Goal: Task Accomplishment & Management: Use online tool/utility

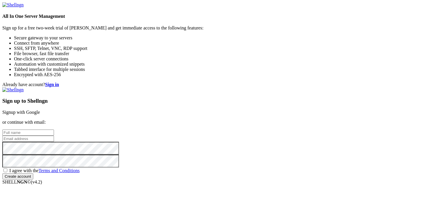
click at [40, 110] on link "Signup with Google" at bounding box center [21, 112] width 38 height 5
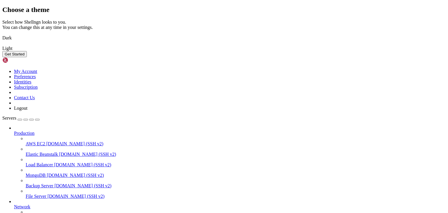
click at [2, 34] on img at bounding box center [2, 34] width 0 height 0
click at [27, 57] on button "Get Started" at bounding box center [14, 54] width 25 height 6
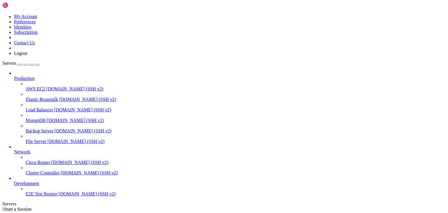
click at [45, 86] on span "AWS EC2" at bounding box center [36, 88] width 20 height 5
click at [41, 97] on span "Elastic Beanstalk" at bounding box center [42, 99] width 32 height 5
click at [32, 107] on link "Load Balancer [DOMAIN_NAME] (SSH v2)" at bounding box center [236, 109] width 420 height 5
click at [32, 118] on span "MongoDB" at bounding box center [36, 120] width 20 height 5
click at [31, 128] on span "Backup Server" at bounding box center [40, 130] width 28 height 5
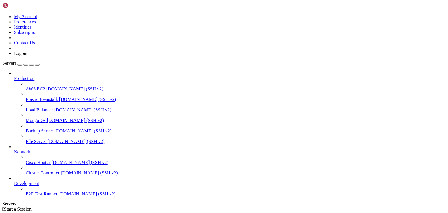
click at [39, 86] on span "AWS EC2" at bounding box center [36, 88] width 20 height 5
click at [26, 97] on span "Elastic Beanstalk" at bounding box center [42, 99] width 32 height 5
click at [29, 107] on span "Load Balancer" at bounding box center [39, 109] width 27 height 5
click at [32, 118] on span "MongoDB" at bounding box center [36, 120] width 20 height 5
click at [35, 128] on span "Backup Server" at bounding box center [40, 130] width 28 height 5
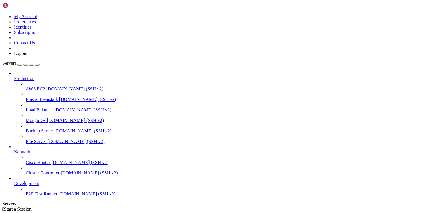
scroll to position [7, 0]
click at [38, 160] on span "Cisco Router" at bounding box center [38, 162] width 25 height 5
click at [36, 170] on span "Cluster Controller" at bounding box center [43, 172] width 34 height 5
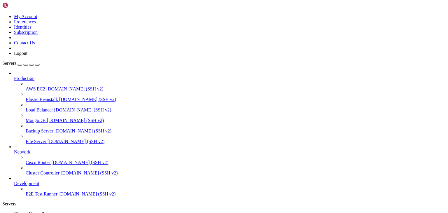
scroll to position [0, 0]
click at [51, 160] on span "[DOMAIN_NAME] (SSH v2)" at bounding box center [79, 162] width 57 height 5
click at [61, 170] on span "[DOMAIN_NAME] (SSH v2)" at bounding box center [89, 172] width 57 height 5
click at [33, 86] on span "AWS EC2" at bounding box center [36, 88] width 20 height 5
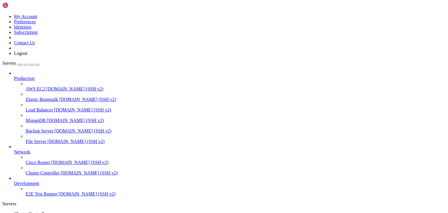
click at [59, 97] on span "[DOMAIN_NAME] (SSH v2)" at bounding box center [87, 99] width 57 height 5
click at [31, 107] on link "Load Balancer demo.shellngn.com (SSH v2)" at bounding box center [236, 109] width 420 height 5
click at [47, 118] on span "[DOMAIN_NAME] (SSH v2)" at bounding box center [75, 120] width 57 height 5
click at [55, 128] on span "[DOMAIN_NAME] (SSH v2)" at bounding box center [83, 130] width 57 height 5
click at [37, 139] on span "File Server" at bounding box center [36, 141] width 21 height 5
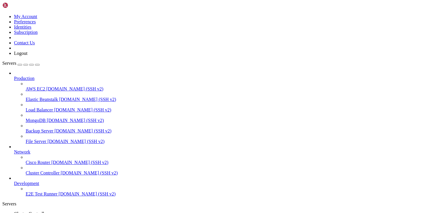
click at [40, 107] on span "Load Balancer" at bounding box center [39, 109] width 27 height 5
click at [39, 97] on link "Elastic Beanstalk demo.shellngn.com (SSH v2)" at bounding box center [236, 99] width 420 height 5
click at [38, 86] on link "AWS EC2 demo.shellngn.com (SSH v2)" at bounding box center [236, 88] width 420 height 5
click at [59, 97] on span "[DOMAIN_NAME] (SSH v2)" at bounding box center [87, 99] width 57 height 5
click at [38, 118] on span "MongoDB" at bounding box center [36, 120] width 20 height 5
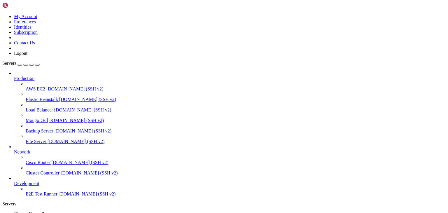
click at [34, 86] on span "AWS EC2" at bounding box center [36, 88] width 20 height 5
click at [48, 211] on span "Cluster Controller" at bounding box center [31, 213] width 34 height 5
click at [59, 97] on span "[DOMAIN_NAME] (SSH v2)" at bounding box center [87, 99] width 57 height 5
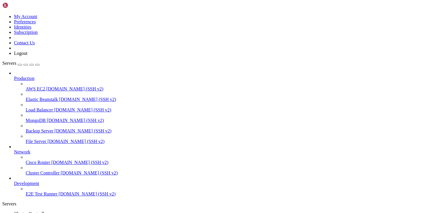
click at [36, 107] on span "Load Balancer" at bounding box center [39, 109] width 27 height 5
click at [37, 118] on span "MongoDB" at bounding box center [36, 120] width 20 height 5
click at [39, 128] on span "Backup Server" at bounding box center [40, 130] width 28 height 5
click at [39, 139] on link "File Server [DOMAIN_NAME] (SSH v2)" at bounding box center [236, 141] width 420 height 5
click at [39, 128] on span "Backup Server" at bounding box center [40, 130] width 28 height 5
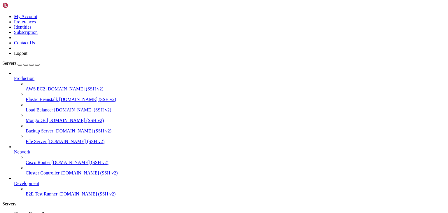
click at [47, 118] on span "[DOMAIN_NAME] (SSH v2)" at bounding box center [75, 120] width 57 height 5
click at [54, 107] on span "[DOMAIN_NAME] (SSH v2)" at bounding box center [82, 109] width 57 height 5
click at [59, 97] on span "[DOMAIN_NAME] (SSH v2)" at bounding box center [87, 99] width 57 height 5
click at [45, 86] on span "AWS EC2" at bounding box center [36, 88] width 20 height 5
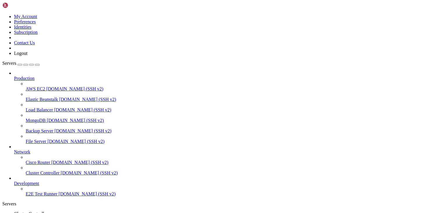
click at [97, 211] on link "Cluster Controller " at bounding box center [230, 216] width 432 height 11
click at [29, 107] on span "Load Balancer" at bounding box center [39, 109] width 27 height 5
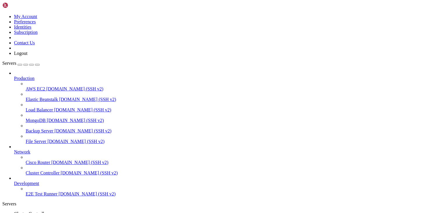
click at [30, 118] on span "MongoDB" at bounding box center [36, 120] width 20 height 5
click at [32, 128] on span "Backup Server" at bounding box center [40, 130] width 28 height 5
click at [37, 118] on span "MongoDB" at bounding box center [36, 120] width 20 height 5
click at [37, 107] on link "Load Balancer demo.shellngn.com (SSH v2)" at bounding box center [236, 109] width 420 height 5
click at [41, 97] on link "Elastic Beanstalk demo.shellngn.com (SSH v2)" at bounding box center [236, 99] width 420 height 5
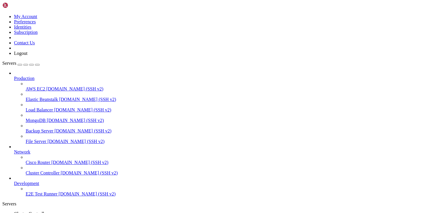
click at [42, 86] on span "AWS EC2" at bounding box center [36, 88] width 20 height 5
click at [26, 118] on span "MongoDB" at bounding box center [36, 120] width 20 height 5
click at [55, 128] on span "[DOMAIN_NAME] (SSH v2)" at bounding box center [83, 130] width 57 height 5
click at [48, 139] on span "[DOMAIN_NAME] (SSH v2)" at bounding box center [76, 141] width 57 height 5
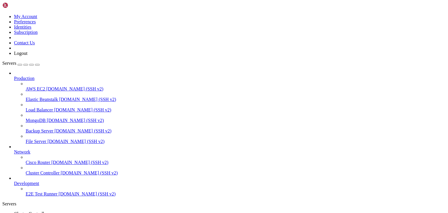
click at [40, 160] on span "Cisco Router" at bounding box center [38, 162] width 25 height 5
click at [61, 170] on span "[DOMAIN_NAME] (SSH v2)" at bounding box center [89, 172] width 57 height 5
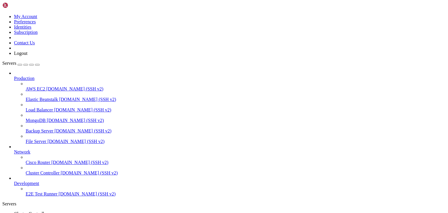
click at [32, 160] on span "Cisco Router" at bounding box center [38, 162] width 25 height 5
click at [40, 195] on span "E2E Test Runner" at bounding box center [42, 193] width 32 height 5
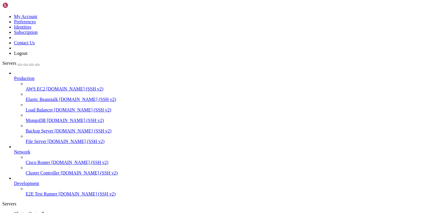
click at [40, 195] on span "E2E Test Runner" at bounding box center [42, 193] width 32 height 5
click at [37, 97] on span "Elastic Beanstalk" at bounding box center [42, 99] width 32 height 5
click at [36, 86] on span "AWS EC2" at bounding box center [36, 88] width 20 height 5
click at [35, 97] on span "Elastic Beanstalk" at bounding box center [42, 99] width 32 height 5
click at [54, 107] on span "[DOMAIN_NAME] (SSH v2)" at bounding box center [82, 109] width 57 height 5
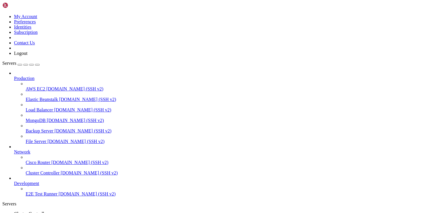
click at [47, 118] on span "[DOMAIN_NAME] (SSH v2)" at bounding box center [75, 120] width 57 height 5
click at [55, 128] on span "[DOMAIN_NAME] (SSH v2)" at bounding box center [83, 130] width 57 height 5
click at [48, 139] on span "[DOMAIN_NAME] (SSH v2)" at bounding box center [76, 141] width 57 height 5
click at [38, 118] on span "MongoDB" at bounding box center [36, 120] width 20 height 5
click at [37, 107] on link "Load Balancer demo.shellngn.com (SSH v2)" at bounding box center [236, 109] width 420 height 5
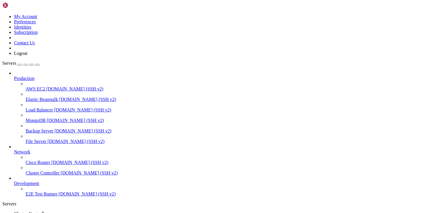
click at [37, 86] on link "AWS EC2 demo.shellngn.com (SSH v2)" at bounding box center [236, 88] width 420 height 5
click at [31, 170] on span "Cluster Controller" at bounding box center [43, 172] width 34 height 5
click at [27, 160] on span "Cisco Router" at bounding box center [38, 162] width 25 height 5
click at [61, 170] on span "[DOMAIN_NAME] (SSH v2)" at bounding box center [89, 172] width 57 height 5
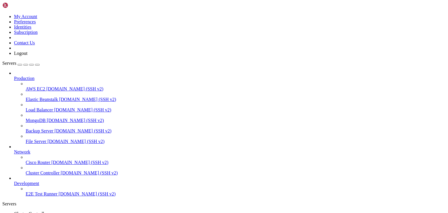
click at [28, 160] on link "Cisco Router [DOMAIN_NAME] (SSH v2)" at bounding box center [236, 162] width 420 height 5
click at [40, 139] on span "File Server" at bounding box center [36, 141] width 21 height 5
click at [47, 118] on span "[DOMAIN_NAME] (SSH v2)" at bounding box center [75, 120] width 57 height 5
click at [59, 97] on span "[DOMAIN_NAME] (SSH v2)" at bounding box center [87, 99] width 57 height 5
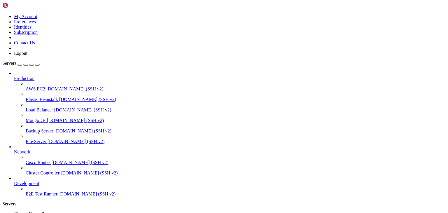
click at [14, 149] on icon at bounding box center [14, 149] width 0 height 0
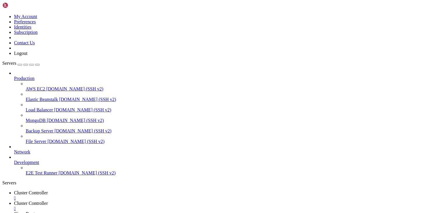
click at [61, 155] on li "Development E2E Test Runner demo.shellngn.com (SSH v2)" at bounding box center [230, 165] width 432 height 21
click at [14, 160] on icon at bounding box center [14, 160] width 0 height 0
click at [52, 171] on span "E2E Test Runner" at bounding box center [42, 172] width 32 height 5
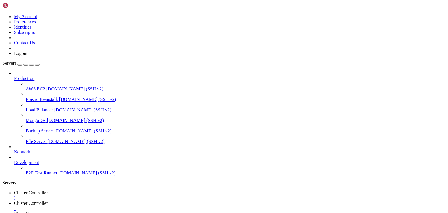
click at [175, 206] on div "" at bounding box center [221, 208] width 432 height 5
click at [173, 206] on div "" at bounding box center [230, 208] width 432 height 5
click at [28, 86] on link "AWS EC2 demo.shellngn.com (SSH v2)" at bounding box center [236, 88] width 420 height 5
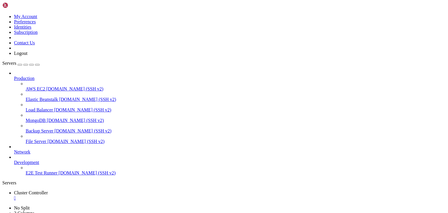
click at [59, 97] on span "[DOMAIN_NAME] (SSH v2)" at bounding box center [87, 99] width 57 height 5
click at [54, 107] on span "[DOMAIN_NAME] (SSH v2)" at bounding box center [82, 109] width 57 height 5
click at [47, 118] on span "[DOMAIN_NAME] (SSH v2)" at bounding box center [75, 120] width 57 height 5
click at [26, 128] on span "Backup Server" at bounding box center [40, 130] width 28 height 5
click at [40, 139] on link "File Server [DOMAIN_NAME] (SSH v2)" at bounding box center [236, 141] width 420 height 5
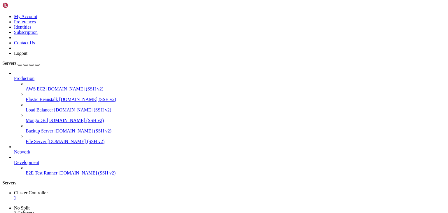
click at [68, 71] on div at bounding box center [230, 73] width 432 height 5
click at [14, 76] on icon at bounding box center [14, 76] width 0 height 0
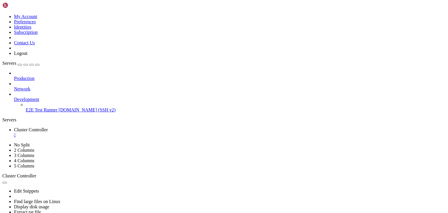
click at [14, 76] on icon at bounding box center [14, 76] width 0 height 0
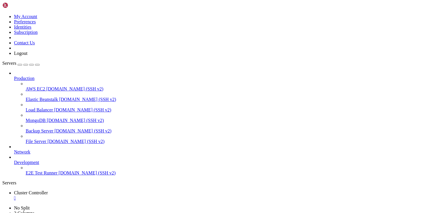
click at [37, 86] on span "AWS EC2" at bounding box center [36, 88] width 20 height 5
click at [26, 97] on link "Elastic Beanstalk demo.shellngn.com (SSH v2)" at bounding box center [236, 99] width 420 height 5
click at [28, 118] on span "MongoDB" at bounding box center [36, 120] width 20 height 5
click at [32, 118] on link "MongoDB demo.shellngn.com (SSH v2)" at bounding box center [236, 120] width 420 height 5
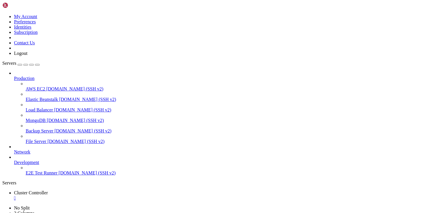
click at [33, 118] on span "MongoDB" at bounding box center [36, 120] width 20 height 5
click at [55, 128] on span "[DOMAIN_NAME] (SSH v2)" at bounding box center [83, 130] width 57 height 5
click at [48, 139] on span "[DOMAIN_NAME] (SSH v2)" at bounding box center [76, 141] width 57 height 5
click at [121, 195] on div "" at bounding box center [230, 197] width 432 height 5
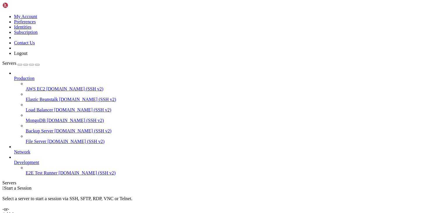
click at [46, 86] on span "[DOMAIN_NAME] (SSH v2)" at bounding box center [74, 88] width 57 height 5
click at [26, 97] on link "Elastic Beanstalk demo.shellngn.com (SSH v2)" at bounding box center [236, 99] width 420 height 5
click at [26, 118] on link "MongoDB demo.shellngn.com (SSH v2)" at bounding box center [236, 120] width 420 height 5
click at [55, 128] on span "[DOMAIN_NAME] (SSH v2)" at bounding box center [83, 130] width 57 height 5
click at [28, 149] on span "Network" at bounding box center [22, 151] width 16 height 5
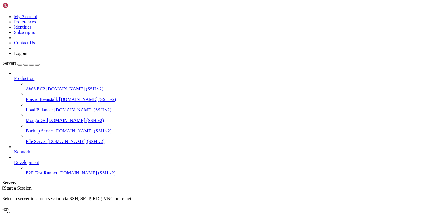
click at [14, 149] on icon at bounding box center [14, 149] width 0 height 0
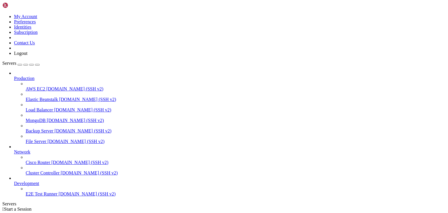
scroll to position [7, 0]
click at [14, 149] on icon at bounding box center [14, 149] width 0 height 0
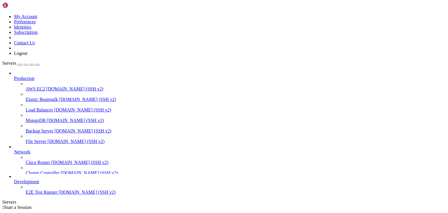
scroll to position [0, 0]
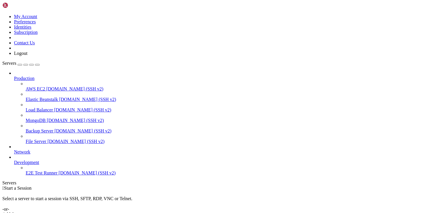
click at [14, 160] on icon at bounding box center [14, 160] width 0 height 0
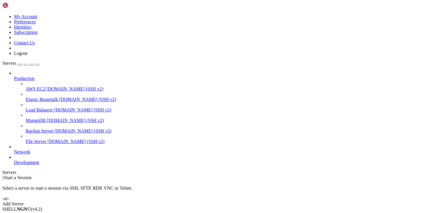
click at [14, 160] on icon at bounding box center [14, 160] width 0 height 0
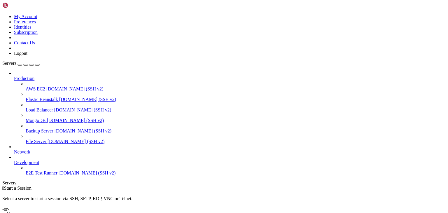
click at [14, 160] on icon at bounding box center [14, 160] width 0 height 0
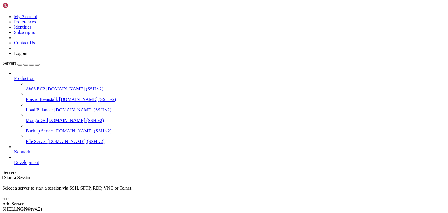
click at [46, 86] on span "[DOMAIN_NAME] (SSH v2)" at bounding box center [74, 88] width 57 height 5
click at [59, 97] on span "[DOMAIN_NAME] (SSH v2)" at bounding box center [87, 99] width 57 height 5
click at [54, 107] on span "[DOMAIN_NAME] (SSH v2)" at bounding box center [82, 109] width 57 height 5
click at [27, 118] on link "MongoDB demo.shellngn.com (SSH v2)" at bounding box center [236, 120] width 420 height 5
click at [27, 128] on span "Backup Server" at bounding box center [40, 130] width 28 height 5
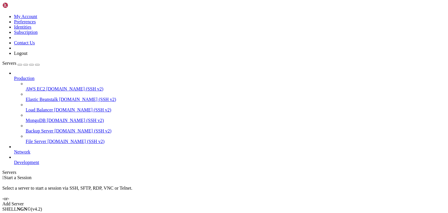
click at [29, 139] on span "File Server" at bounding box center [36, 141] width 21 height 5
click at [27, 128] on span "Backup Server" at bounding box center [40, 130] width 28 height 5
click at [27, 118] on span "MongoDB" at bounding box center [36, 120] width 20 height 5
click at [54, 107] on span "[DOMAIN_NAME] (SSH v2)" at bounding box center [82, 109] width 57 height 5
click at [59, 97] on span "[DOMAIN_NAME] (SSH v2)" at bounding box center [87, 99] width 57 height 5
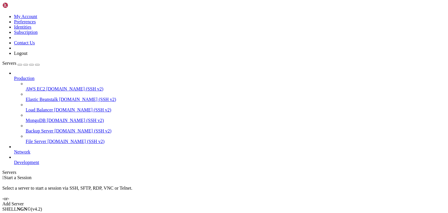
click at [34, 86] on span "AWS EC2" at bounding box center [36, 88] width 20 height 5
click at [35, 97] on link "Elastic Beanstalk demo.shellngn.com (SSH v2)" at bounding box center [236, 99] width 420 height 5
click at [14, 76] on icon at bounding box center [14, 76] width 0 height 0
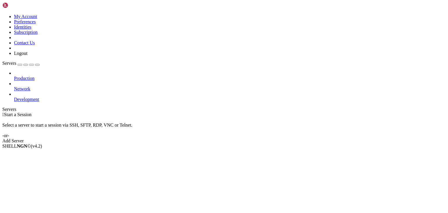
click at [14, 76] on icon at bounding box center [14, 76] width 0 height 0
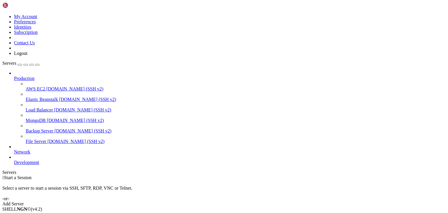
click at [37, 86] on span "AWS EC2" at bounding box center [36, 88] width 20 height 5
drag, startPoint x: 98, startPoint y: 48, endPoint x: 41, endPoint y: 55, distance: 57.3
click at [2, 14] on icon at bounding box center [2, 14] width 0 height 0
click at [32, 29] on link "Identities" at bounding box center [23, 27] width 18 height 5
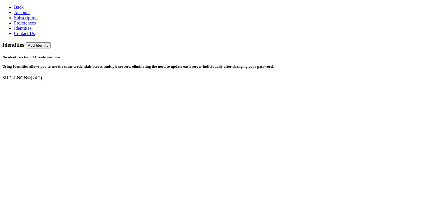
click at [24, 15] on span "Account" at bounding box center [22, 12] width 16 height 5
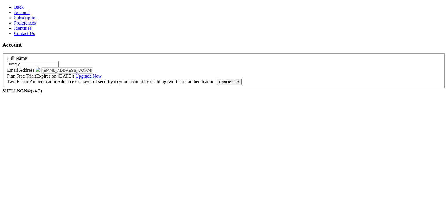
click at [16, 20] on span "Subscription" at bounding box center [26, 17] width 24 height 5
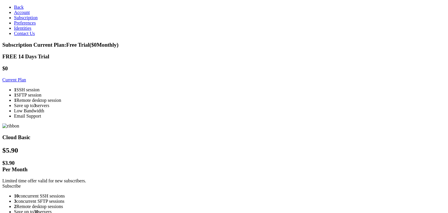
click at [21, 25] on link "Preferences" at bounding box center [25, 22] width 22 height 5
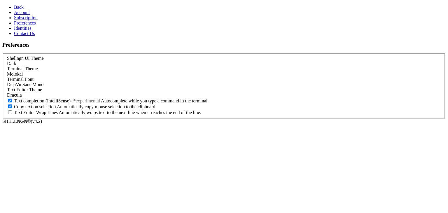
click at [28, 36] on link "Contact Us" at bounding box center [24, 33] width 21 height 5
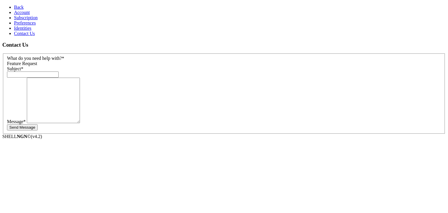
click at [18, 31] on span "Identities" at bounding box center [23, 28] width 18 height 5
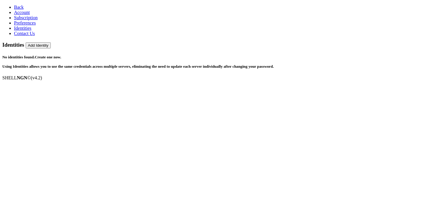
click at [14, 5] on link "Back" at bounding box center [19, 7] width 10 height 5
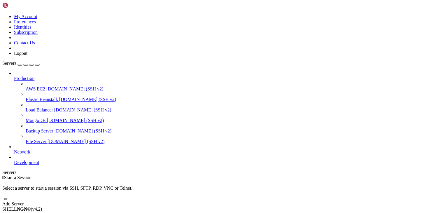
click at [33, 97] on span "Elastic Beanstalk" at bounding box center [42, 99] width 32 height 5
click at [35, 107] on span "Load Balancer" at bounding box center [39, 109] width 27 height 5
click at [33, 118] on span "MongoDB" at bounding box center [36, 120] width 20 height 5
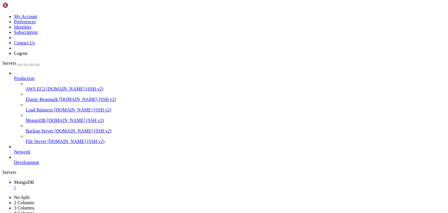
click at [33, 118] on span "MongoDB" at bounding box center [36, 120] width 20 height 5
click at [107, 180] on link "MongoDB " at bounding box center [230, 185] width 432 height 11
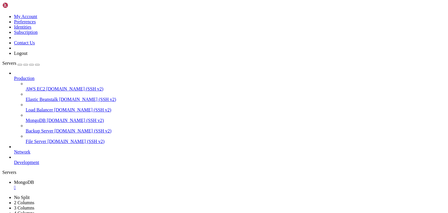
click at [54, 107] on span "[DOMAIN_NAME] (SSH v2)" at bounding box center [82, 109] width 57 height 5
click at [47, 118] on span "[DOMAIN_NAME] (SSH v2)" at bounding box center [75, 120] width 57 height 5
click at [55, 128] on span "[DOMAIN_NAME] (SSH v2)" at bounding box center [83, 130] width 57 height 5
click at [32, 139] on span "File Server" at bounding box center [36, 141] width 21 height 5
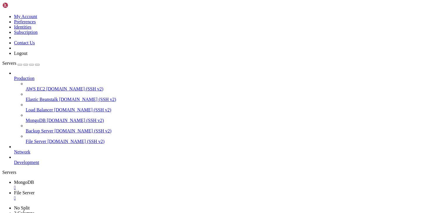
click at [55, 128] on span "[DOMAIN_NAME] (SSH v2)" at bounding box center [83, 130] width 57 height 5
click at [195, 206] on div "" at bounding box center [230, 208] width 432 height 5
click at [146, 195] on div "" at bounding box center [230, 197] width 432 height 5
click at [34, 86] on span "AWS EC2" at bounding box center [36, 88] width 20 height 5
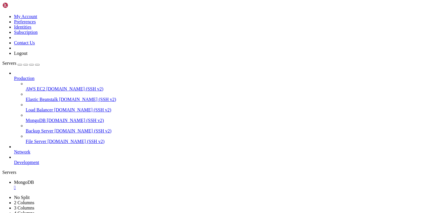
click at [34, 86] on span "AWS EC2" at bounding box center [36, 88] width 20 height 5
click at [24, 5] on img at bounding box center [19, 5] width 34 height 6
click at [37, 65] on icon "button" at bounding box center [37, 65] width 0 height 0
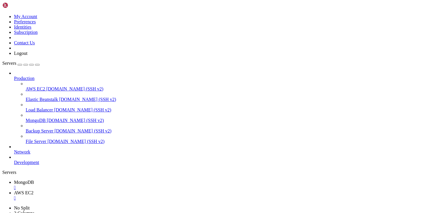
click at [2, 170] on div "Servers" at bounding box center [224, 172] width 444 height 5
click at [32, 65] on div "button" at bounding box center [32, 65] width 0 height 0
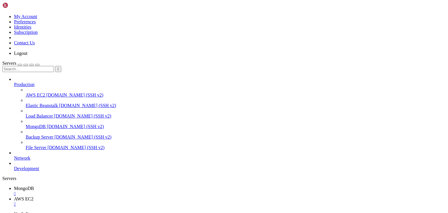
click at [32, 65] on div "button" at bounding box center [32, 65] width 0 height 0
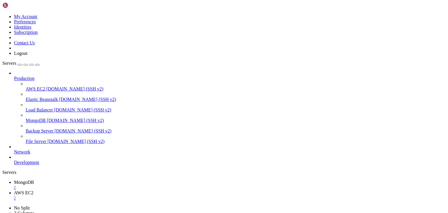
click at [32, 65] on div "button" at bounding box center [32, 65] width 0 height 0
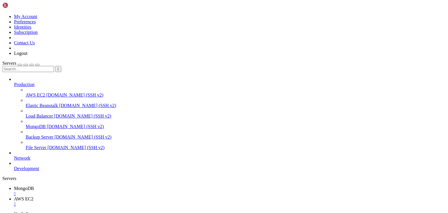
click at [28, 64] on button "button" at bounding box center [25, 65] width 5 height 2
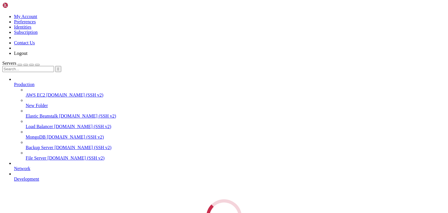
click at [46, 61] on div "Servers  Production AWS EC2 demo.shellngn.com (SSH v2) New Folder Elastic Bean…" at bounding box center [224, 148] width 444 height 174
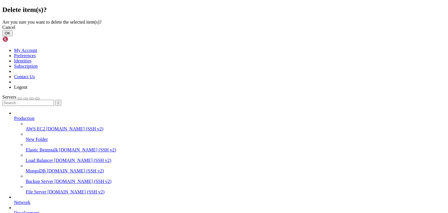
click at [13, 36] on button "OK" at bounding box center [7, 33] width 10 height 6
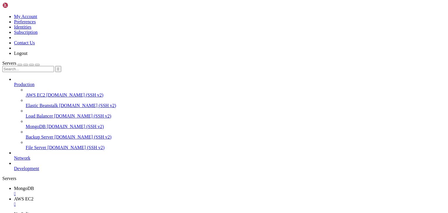
click at [17, 66] on input "text" at bounding box center [28, 69] width 52 height 6
type input "p"
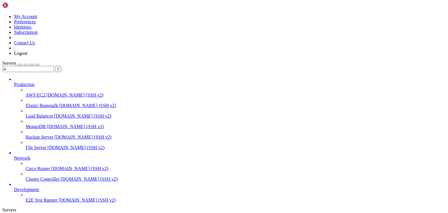
type input "a"
type input "ă"
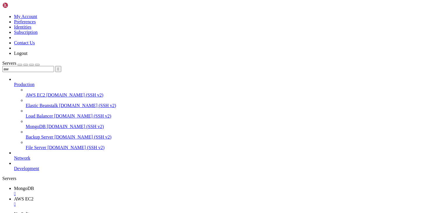
type input "a"
click at [16, 61] on span "Servers" at bounding box center [9, 63] width 14 height 5
click at [14, 82] on icon at bounding box center [14, 82] width 0 height 0
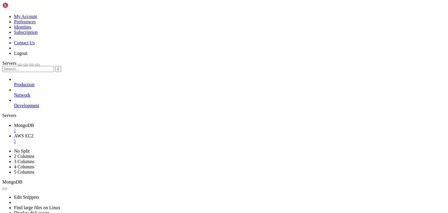
click at [26, 94] on div "Production Network Development" at bounding box center [224, 93] width 444 height 32
click at [26, 65] on div "button" at bounding box center [26, 65] width 0 height 0
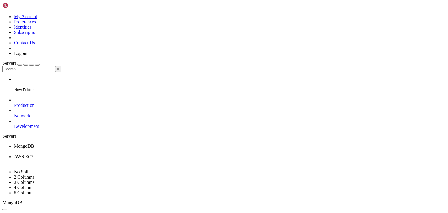
click at [42, 129] on div "Servers  New Folder Production Network Development" at bounding box center [224, 95] width 444 height 68
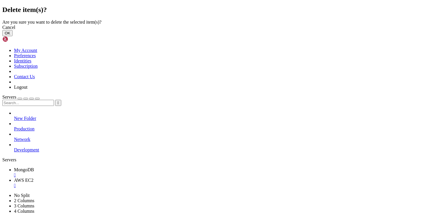
click at [13, 36] on button "OK" at bounding box center [7, 33] width 10 height 6
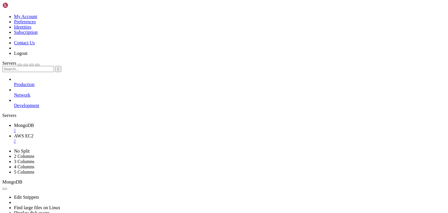
click at [20, 65] on div "button" at bounding box center [20, 65] width 0 height 0
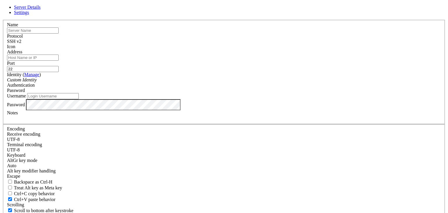
click at [59, 34] on input "text" at bounding box center [33, 30] width 52 height 6
click at [270, 44] on div "SSH v2" at bounding box center [224, 41] width 434 height 5
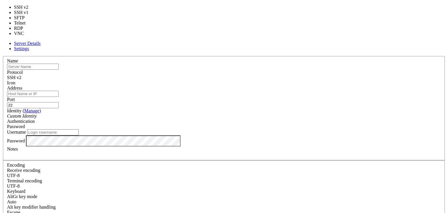
type input "3389"
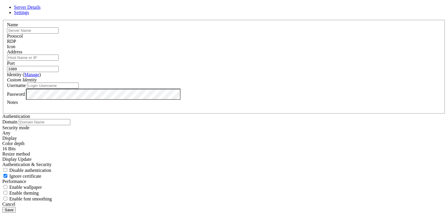
click at [255, 44] on div "Protocol RDP" at bounding box center [224, 39] width 434 height 11
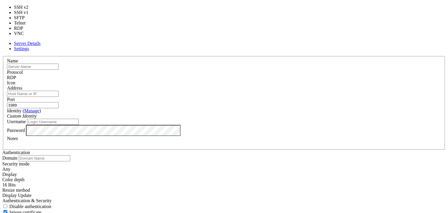
click at [256, 75] on div "RDP" at bounding box center [224, 77] width 434 height 5
click at [262, 75] on div "RDP" at bounding box center [224, 77] width 434 height 5
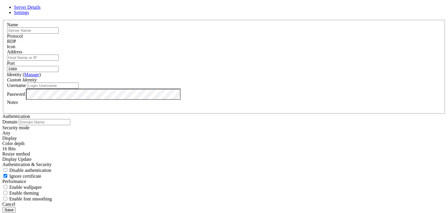
click at [7, 49] on span at bounding box center [7, 49] width 0 height 0
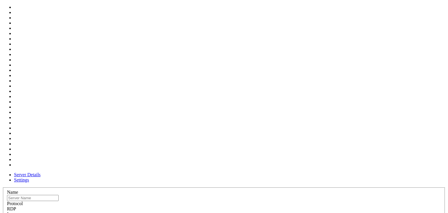
click at [7, 213] on span at bounding box center [7, 217] width 0 height 0
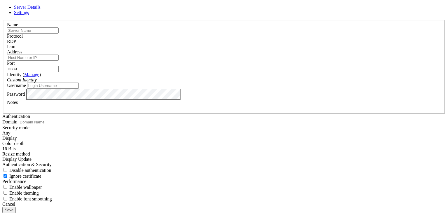
click at [59, 34] on input "text" at bounding box center [33, 30] width 52 height 6
click at [186, 34] on div "Name" at bounding box center [224, 27] width 434 height 11
click at [59, 34] on input "text" at bounding box center [33, 30] width 52 height 6
type input "fffff"
click at [186, 61] on div "Address" at bounding box center [224, 54] width 434 height 11
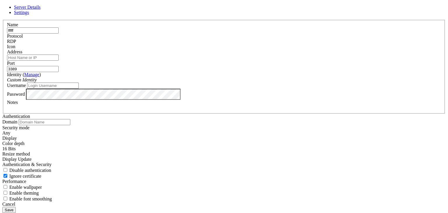
click at [59, 61] on input "Address" at bounding box center [33, 58] width 52 height 6
type input "r"
click at [59, 72] on input "3389" at bounding box center [33, 69] width 52 height 6
click at [41, 77] on label "Identity ( Manage )" at bounding box center [24, 74] width 34 height 5
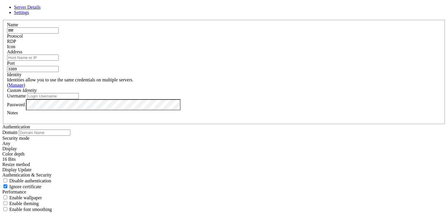
click at [22, 77] on icon at bounding box center [22, 74] width 0 height 5
click at [79, 99] on input "Username" at bounding box center [53, 96] width 52 height 6
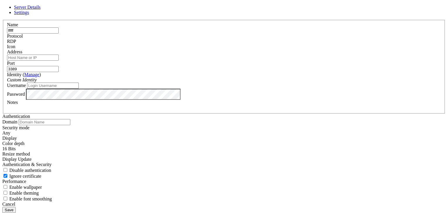
click at [199, 110] on div at bounding box center [224, 107] width 434 height 5
click at [29, 15] on span "Settings" at bounding box center [21, 12] width 15 height 5
click at [70, 119] on input "text" at bounding box center [45, 122] width 52 height 6
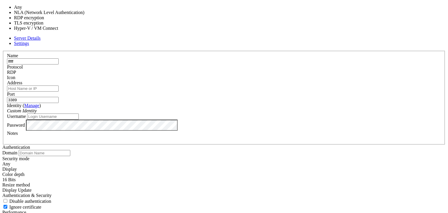
click at [159, 161] on div "Any" at bounding box center [224, 163] width 444 height 5
click at [2, 51] on icon at bounding box center [2, 51] width 0 height 0
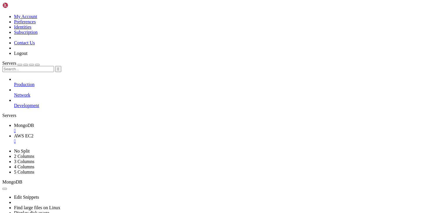
click at [67, 77] on div at bounding box center [230, 79] width 432 height 5
click at [14, 82] on icon at bounding box center [14, 82] width 0 height 0
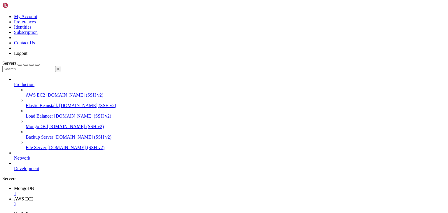
click at [14, 156] on icon at bounding box center [14, 156] width 0 height 0
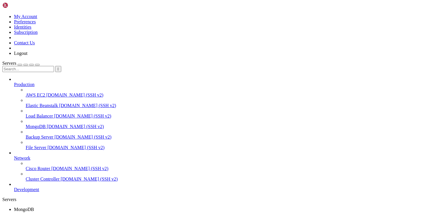
click at [20, 65] on div "button" at bounding box center [20, 65] width 0 height 0
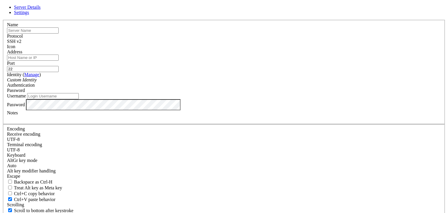
click at [59, 34] on input "text" at bounding box center [33, 30] width 52 height 6
click at [59, 68] on input "22" at bounding box center [33, 69] width 52 height 6
click at [2, 20] on icon at bounding box center [2, 20] width 0 height 0
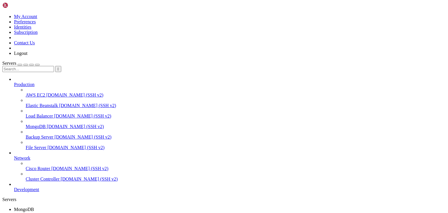
click at [34, 207] on span "MongoDB" at bounding box center [24, 209] width 20 height 5
click at [20, 65] on div "button" at bounding box center [20, 65] width 0 height 0
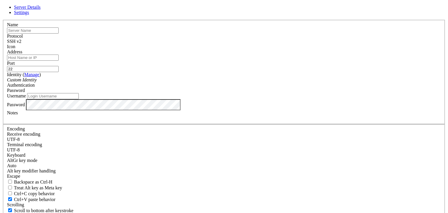
drag, startPoint x: 228, startPoint y: 0, endPoint x: 301, endPoint y: 27, distance: 77.7
click at [2, 20] on icon at bounding box center [2, 20] width 0 height 0
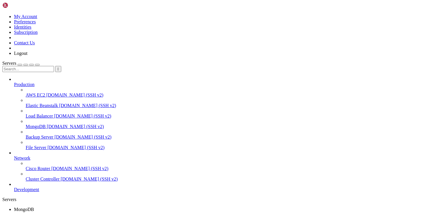
click at [26, 65] on div "button" at bounding box center [26, 65] width 0 height 0
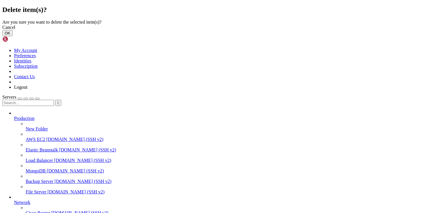
click at [13, 36] on button "OK" at bounding box center [7, 33] width 10 height 6
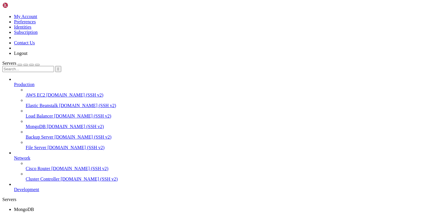
drag, startPoint x: 161, startPoint y: 418, endPoint x: 3, endPoint y: 317, distance: 187.4
click at [14, 187] on icon at bounding box center [14, 187] width 0 height 0
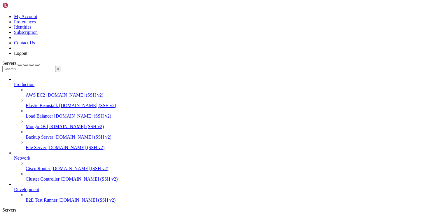
click at [59, 103] on span "[DOMAIN_NAME] (SSH v2)" at bounding box center [87, 105] width 57 height 5
drag, startPoint x: 443, startPoint y: 4, endPoint x: 441, endPoint y: 9, distance: 5.6
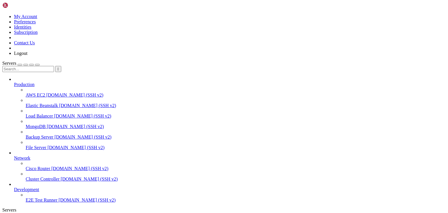
click at [51, 166] on span "[DOMAIN_NAME] (SSH v2)" at bounding box center [79, 168] width 57 height 5
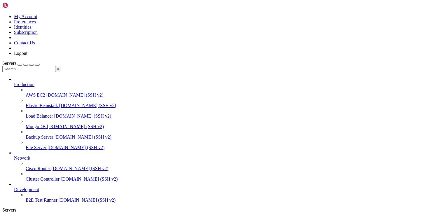
click at [32, 177] on span "Cluster Controller" at bounding box center [43, 179] width 34 height 5
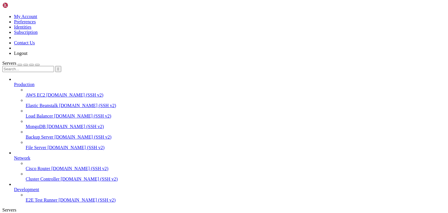
scroll to position [16, 0]
click at [32, 198] on span "E2E Test Runner" at bounding box center [42, 200] width 32 height 5
click at [59, 199] on span "[DOMAIN_NAME] (SSH v2)" at bounding box center [87, 200] width 57 height 5
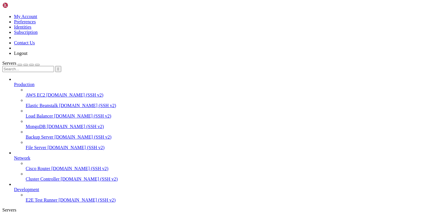
click at [35, 92] on span "AWS EC2" at bounding box center [36, 94] width 20 height 5
drag, startPoint x: 431, startPoint y: 747, endPoint x: 362, endPoint y: 703, distance: 81.6
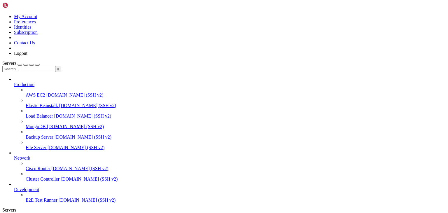
click at [41, 166] on span "Cisco Router" at bounding box center [38, 168] width 25 height 5
click at [36, 145] on link "File Server [DOMAIN_NAME] (SSH v2)" at bounding box center [236, 147] width 420 height 5
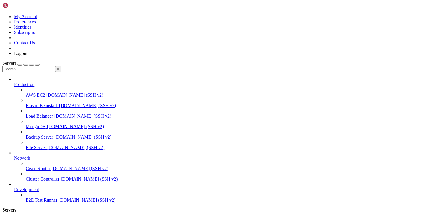
scroll to position [16, 0]
click at [43, 198] on link "E2E Test Runner [DOMAIN_NAME] (SSH v2)" at bounding box center [236, 200] width 420 height 5
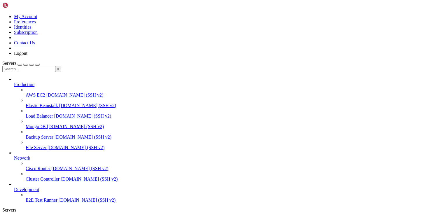
drag, startPoint x: 209, startPoint y: 6, endPoint x: 197, endPoint y: 8, distance: 12.1
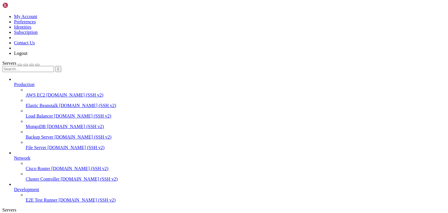
click at [20, 65] on div "button" at bounding box center [20, 65] width 0 height 0
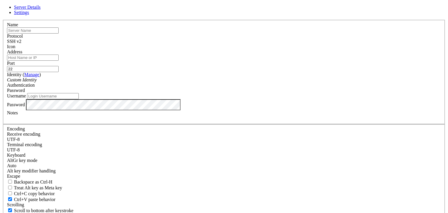
click at [59, 61] on input "Address" at bounding box center [33, 58] width 52 height 6
click at [59, 34] on input "text" at bounding box center [33, 30] width 52 height 6
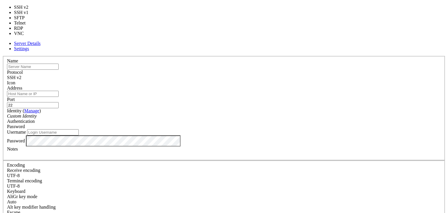
click at [259, 75] on div "SSH v2" at bounding box center [224, 77] width 434 height 5
click at [362, 162] on div "Server Details Settings Name Protocol SSH v2 Icon" at bounding box center [224, 161] width 444 height 241
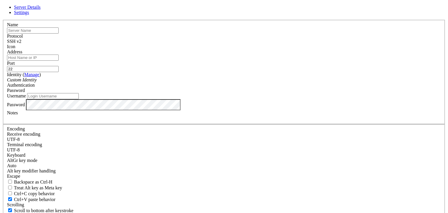
click at [29, 15] on span "Settings" at bounding box center [21, 12] width 15 height 5
click at [41, 10] on span "Server Details" at bounding box center [27, 7] width 27 height 5
click at [2, 20] on icon at bounding box center [2, 20] width 0 height 0
